Goal: Check status: Check status

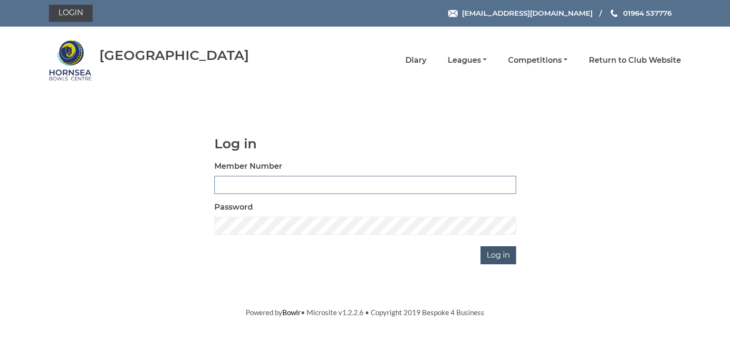
type input "0902"
click at [495, 253] on input "Log in" at bounding box center [499, 255] width 36 height 18
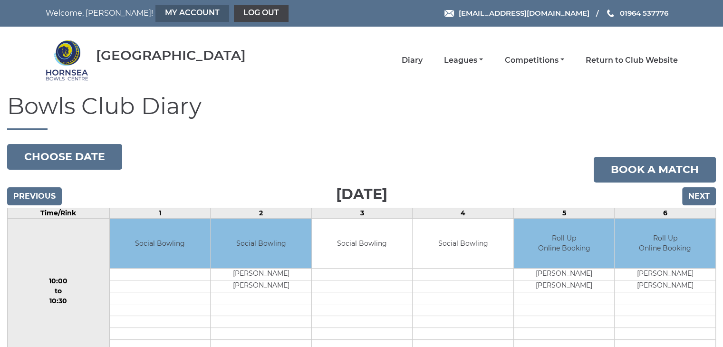
click at [157, 9] on link "My Account" at bounding box center [192, 13] width 74 height 17
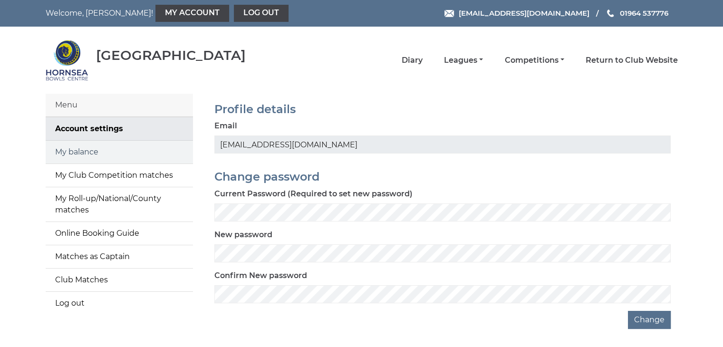
click at [85, 153] on link "My balance" at bounding box center [119, 152] width 147 height 23
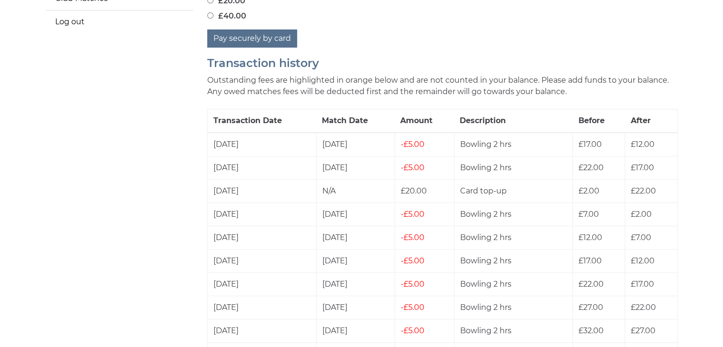
scroll to position [285, 0]
